Goal: Transaction & Acquisition: Purchase product/service

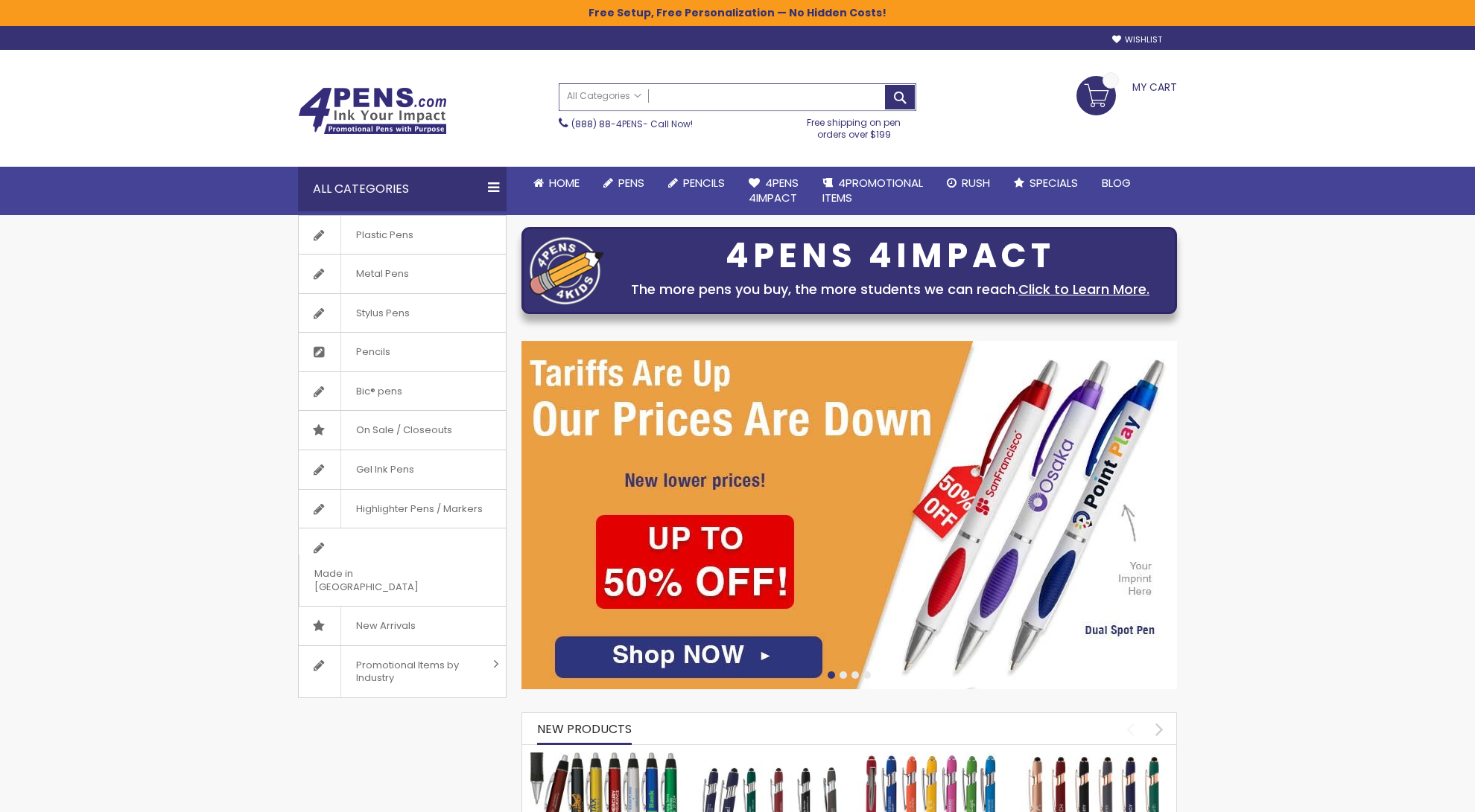
click at [743, 98] on input "Search" at bounding box center [738, 97] width 356 height 26
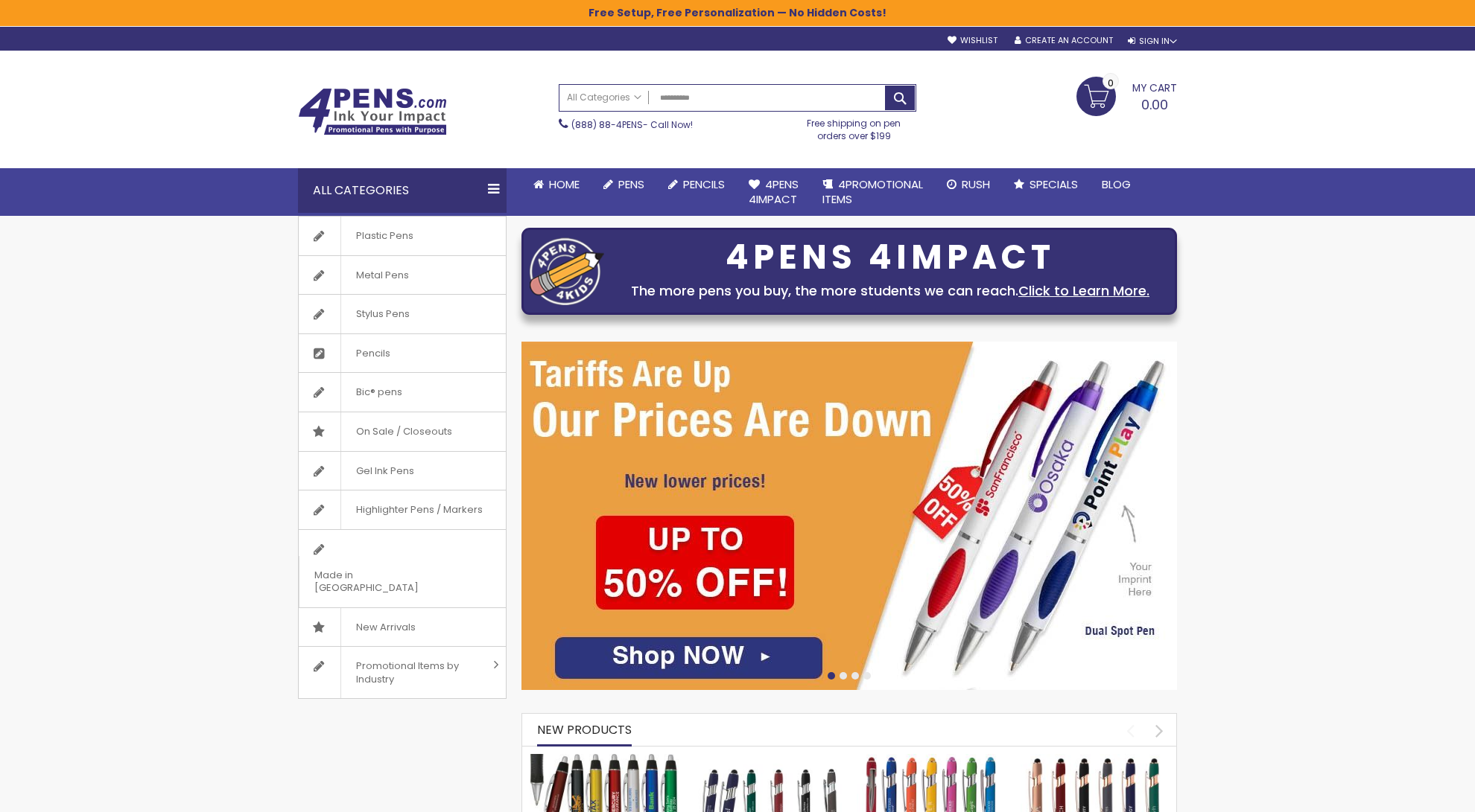
type input "**********"
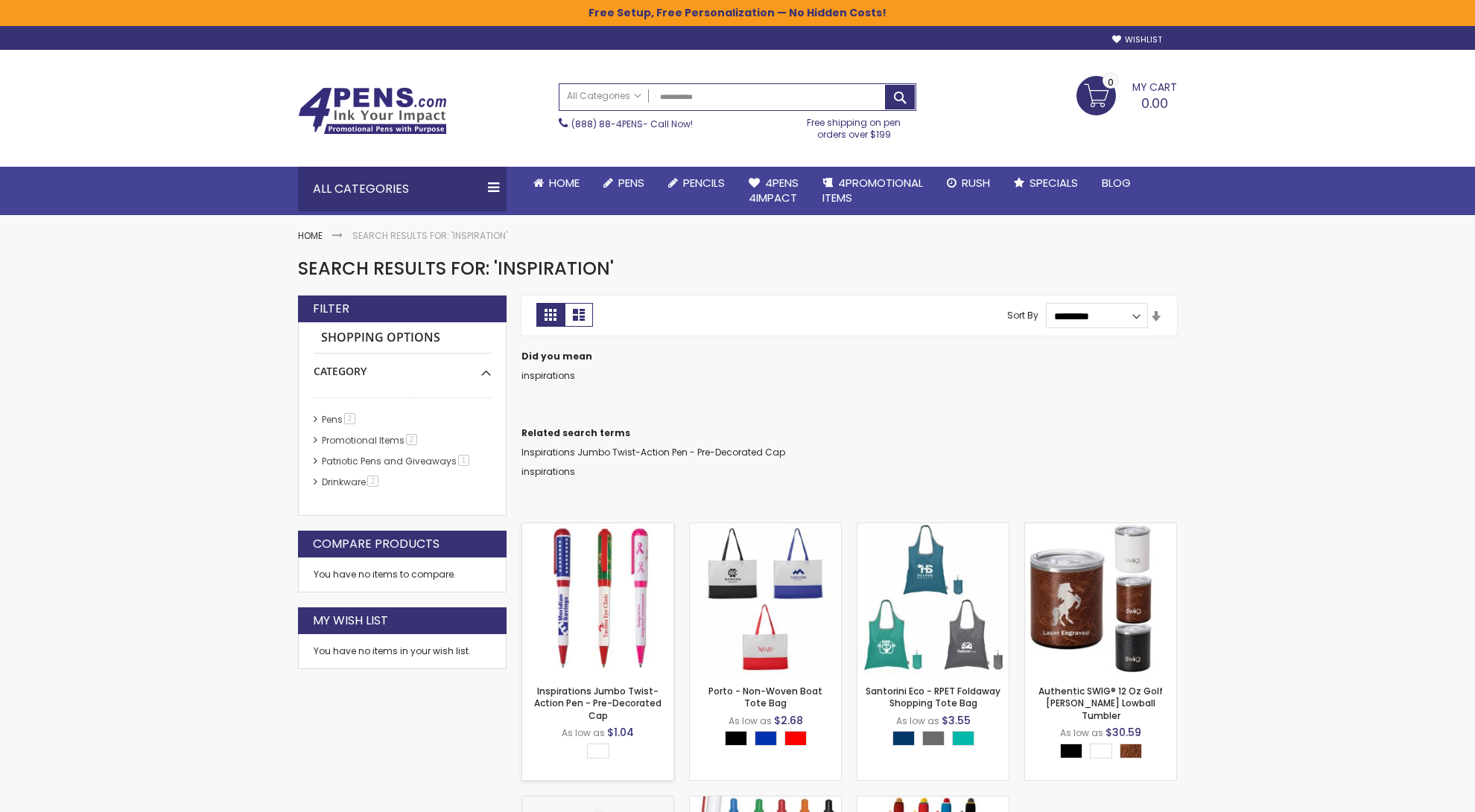
click at [620, 589] on img at bounding box center [597, 598] width 151 height 151
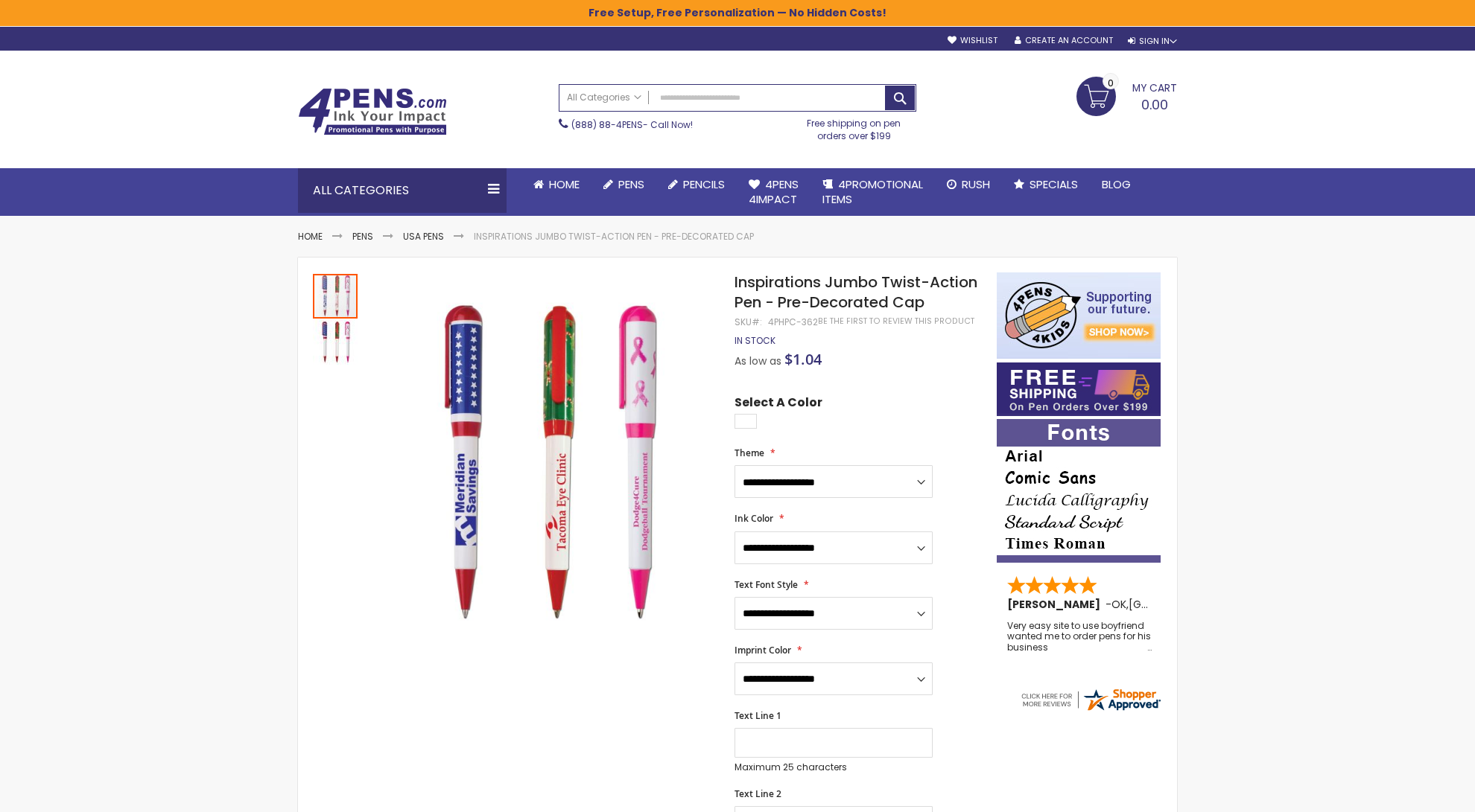
click at [349, 116] on img at bounding box center [372, 111] width 149 height 48
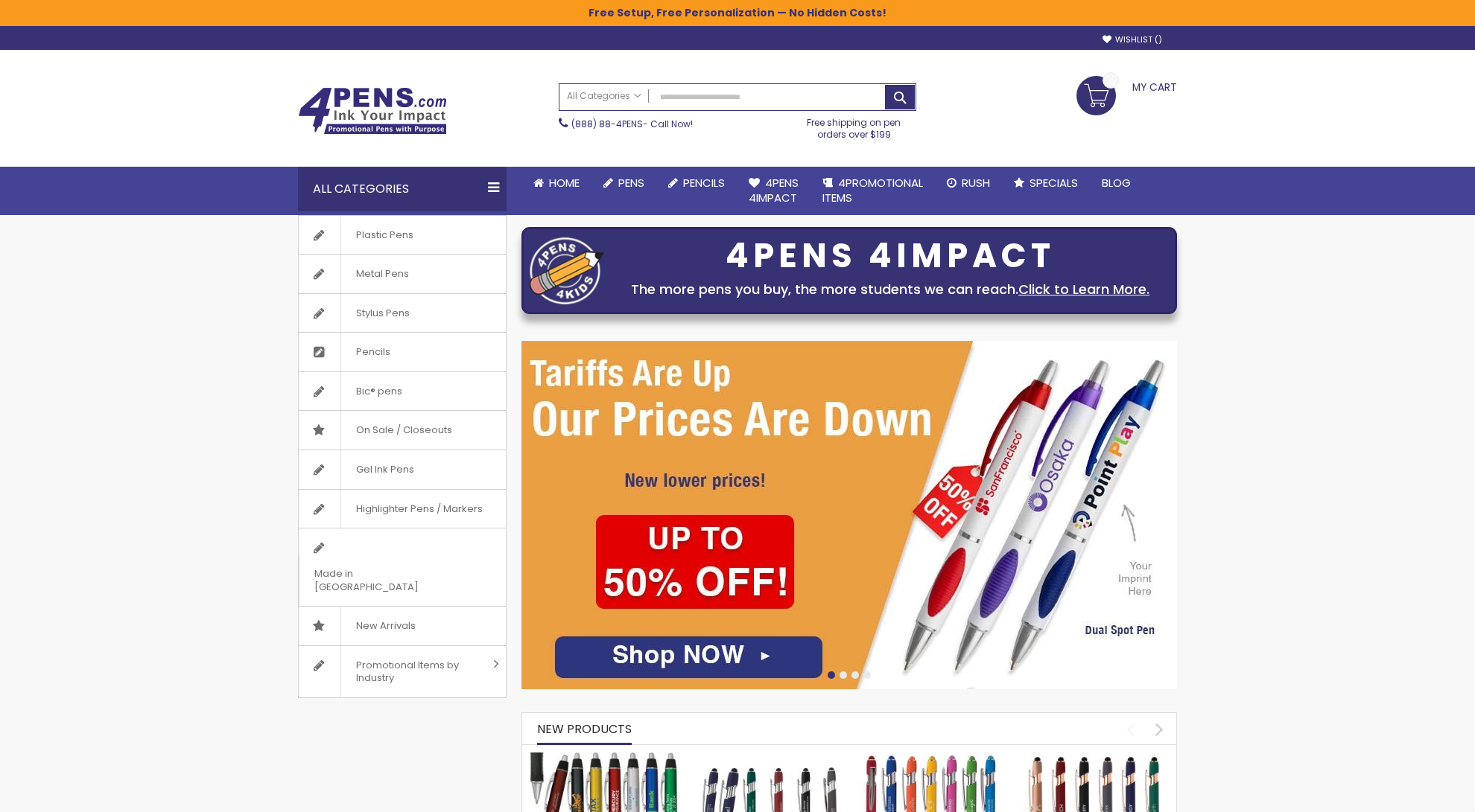
click at [797, 495] on img at bounding box center [849, 515] width 656 height 348
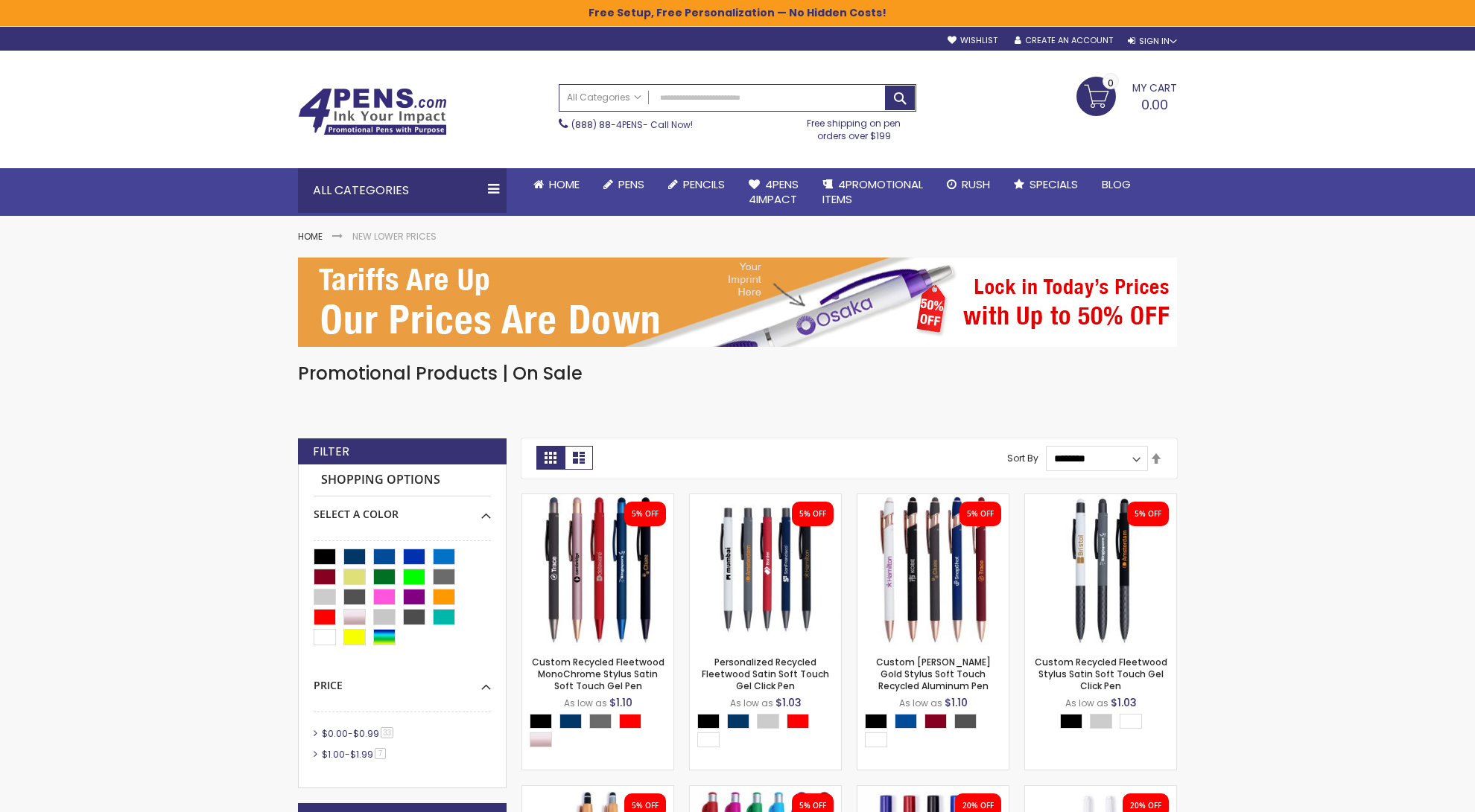
click at [407, 89] on img at bounding box center [372, 111] width 149 height 48
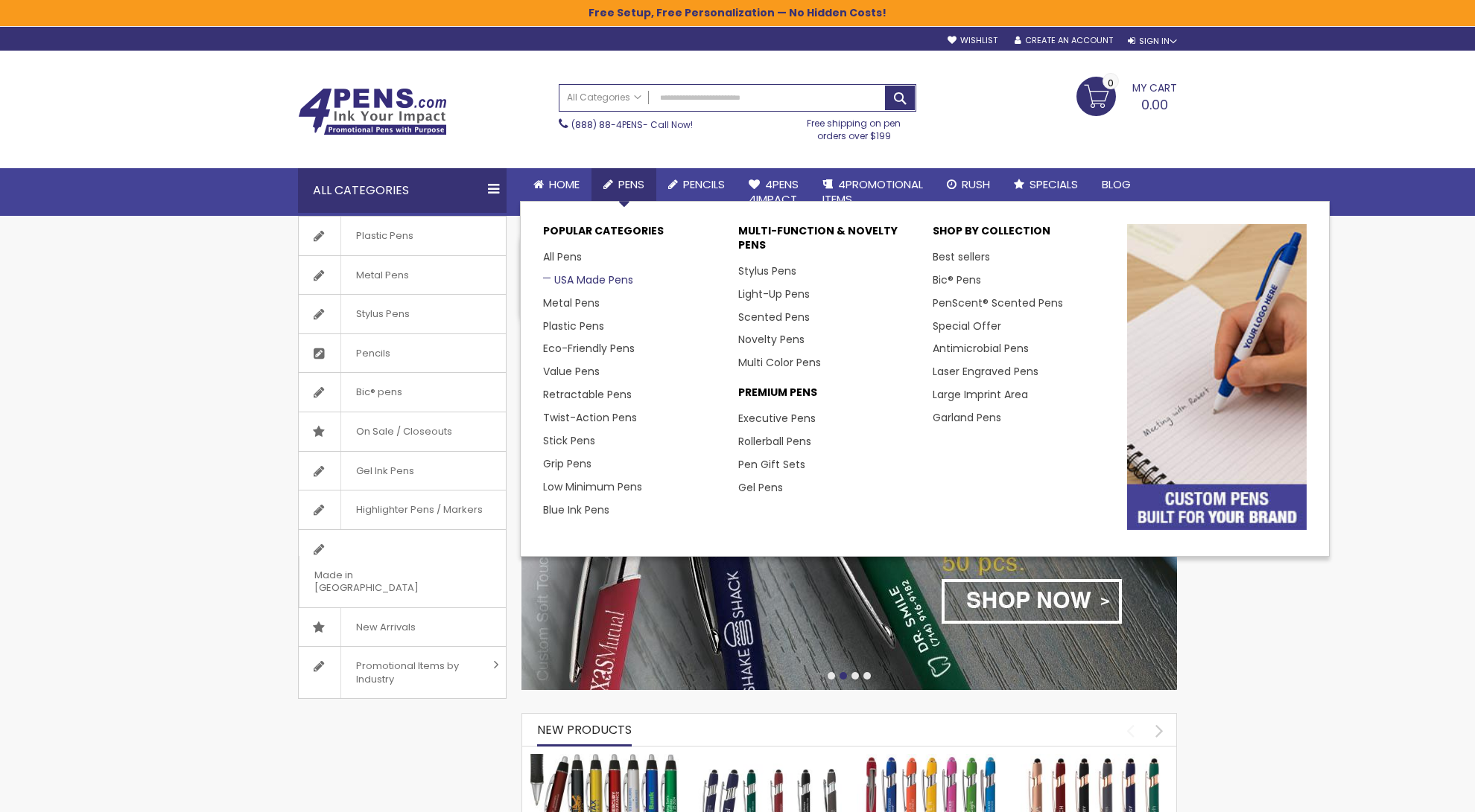
click at [589, 275] on link "USA Made Pens" at bounding box center [589, 280] width 90 height 15
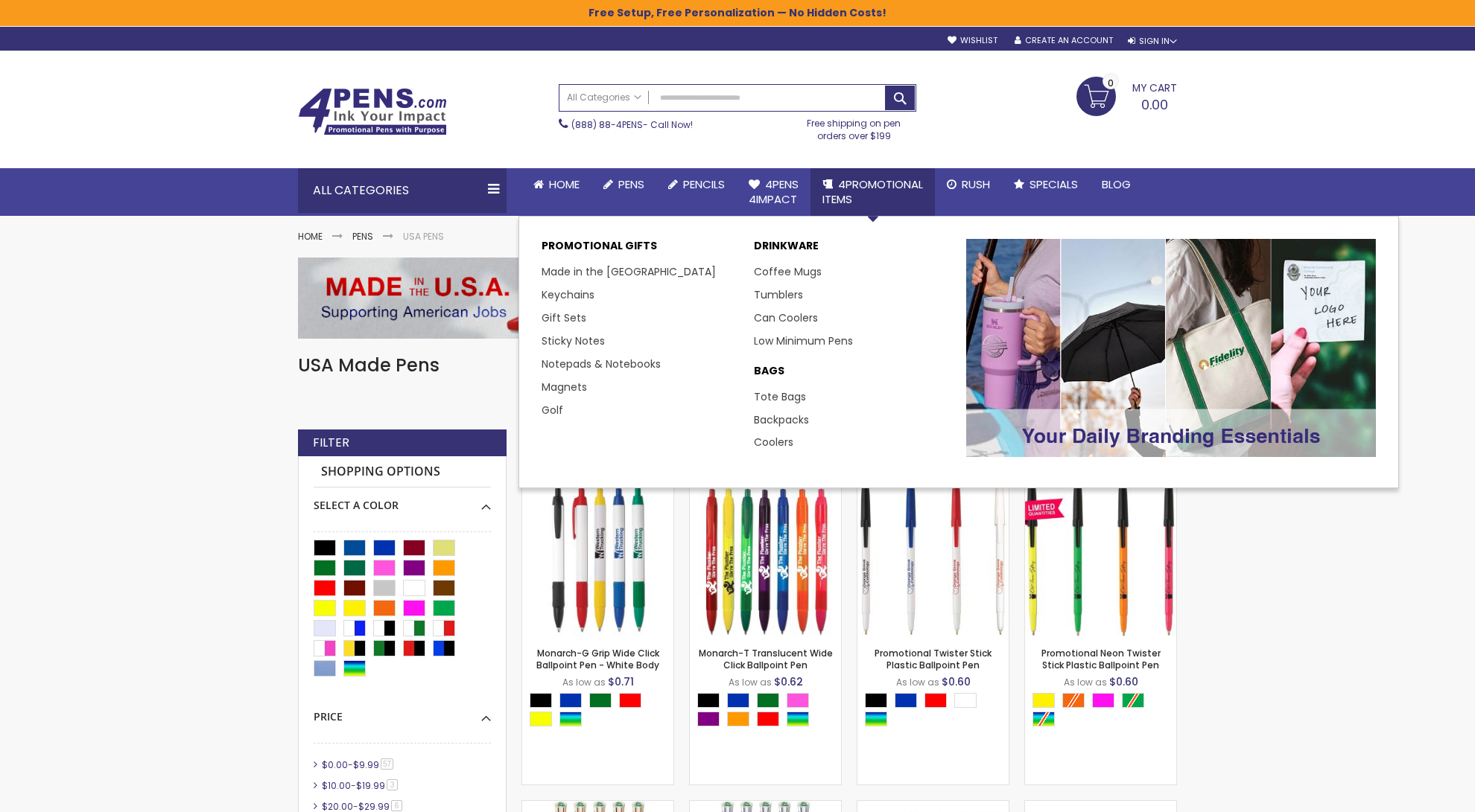
click at [886, 199] on link "4PROMOTIONAL ITEMS" at bounding box center [872, 193] width 125 height 49
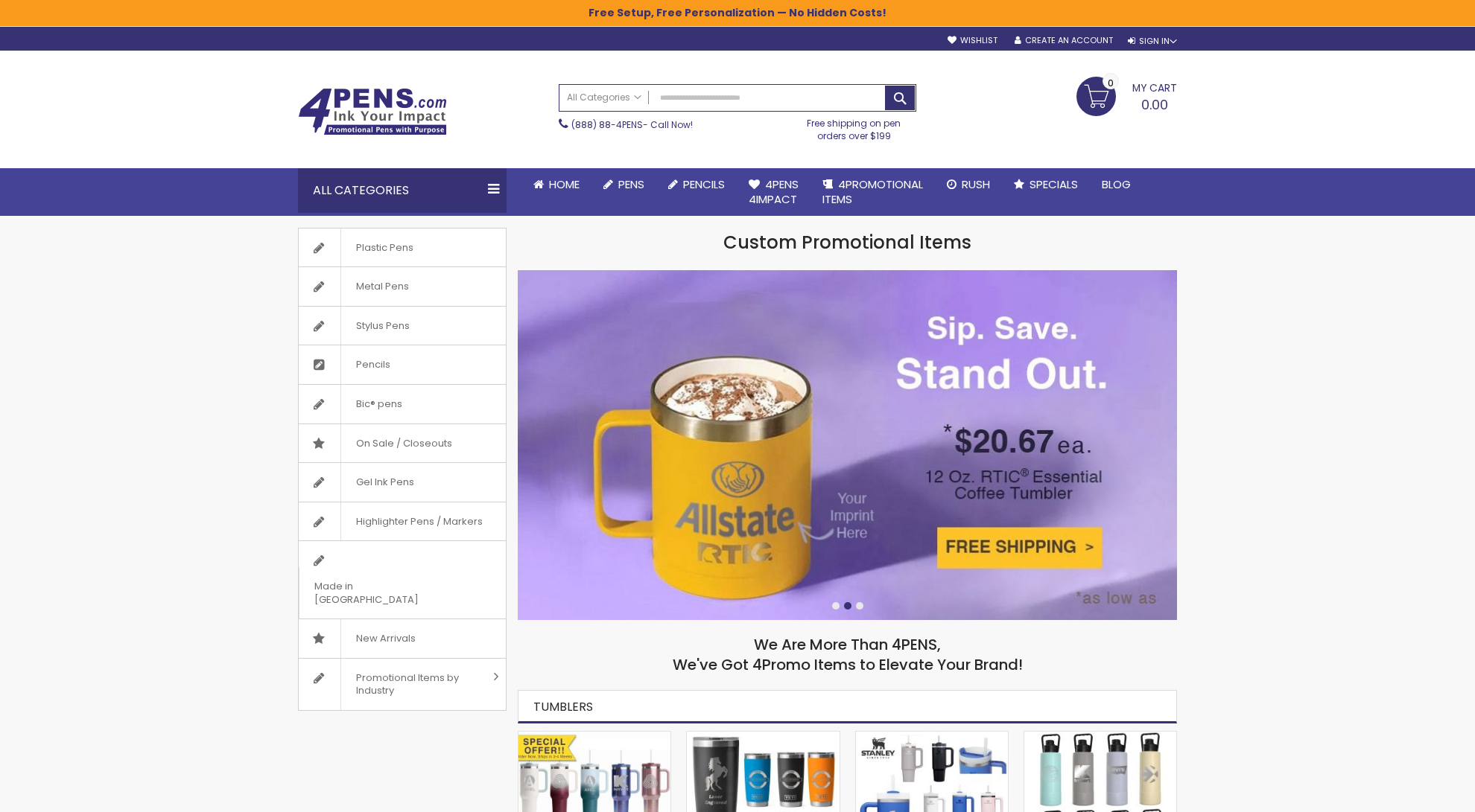
click at [383, 98] on img at bounding box center [372, 111] width 149 height 48
